Goal: Information Seeking & Learning: Stay updated

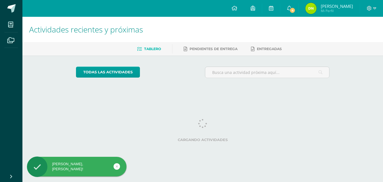
click at [310, 11] on link "[PERSON_NAME] Mi Perfil" at bounding box center [329, 8] width 61 height 17
click at [295, 10] on span "4" at bounding box center [292, 10] width 6 height 6
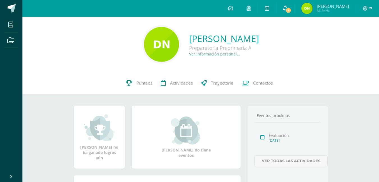
click at [287, 6] on icon at bounding box center [285, 8] width 4 height 5
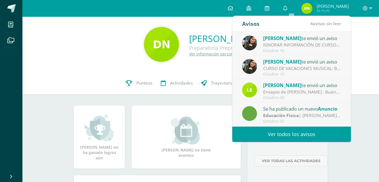
click at [291, 40] on span "[PERSON_NAME]" at bounding box center [282, 38] width 38 height 6
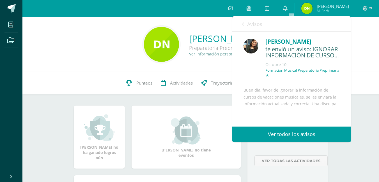
click at [286, 138] on link "Ver todos los avisos" at bounding box center [291, 134] width 119 height 15
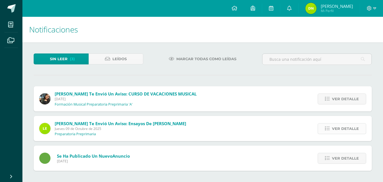
click at [345, 126] on span "Ver detalle" at bounding box center [345, 129] width 27 height 10
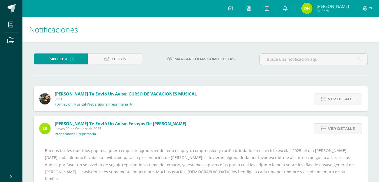
click at [369, 166] on div "Sin leer (3) Leídos Marcar todas como leídas Amy Martinez te envió un aviso: CU…" at bounding box center [200, 144] width 356 height 205
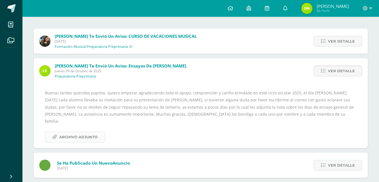
click at [80, 132] on span "Archivo Adjunto" at bounding box center [78, 137] width 38 height 10
click at [336, 160] on span "Ver detalle" at bounding box center [341, 165] width 27 height 10
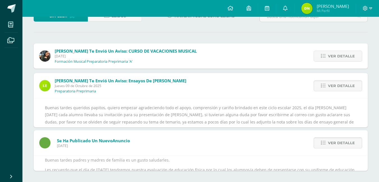
scroll to position [13, 0]
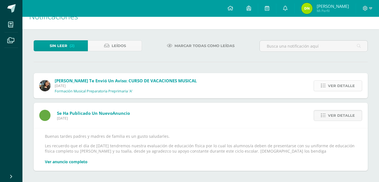
click at [352, 86] on span "Ver detalle" at bounding box center [341, 86] width 27 height 10
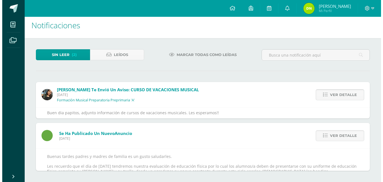
scroll to position [0, 0]
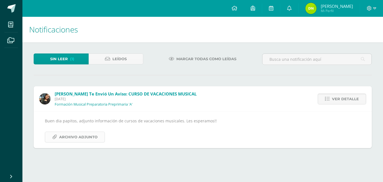
click at [72, 134] on span "Archivo Adjunto" at bounding box center [78, 137] width 38 height 10
click at [56, 56] on span "Sin leer" at bounding box center [59, 59] width 18 height 10
